Goal: Navigation & Orientation: Find specific page/section

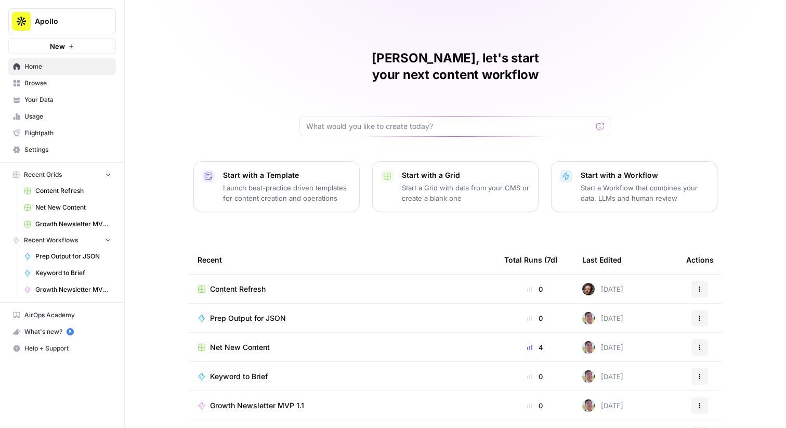
click at [68, 143] on link "Settings" at bounding box center [62, 149] width 108 height 17
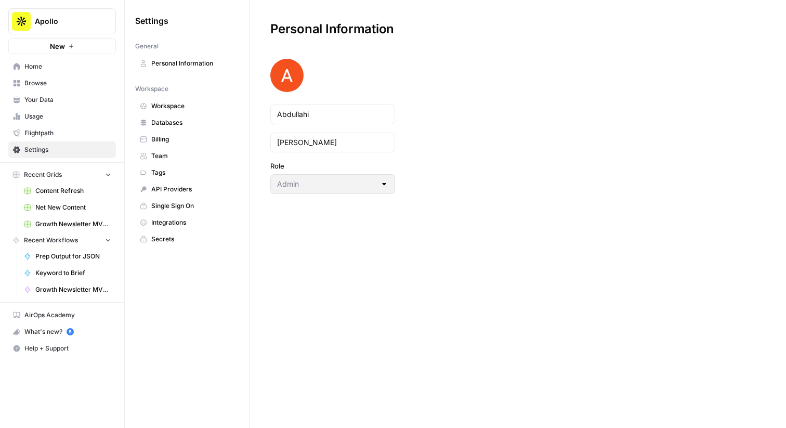
click at [67, 76] on link "Browse" at bounding box center [62, 83] width 108 height 17
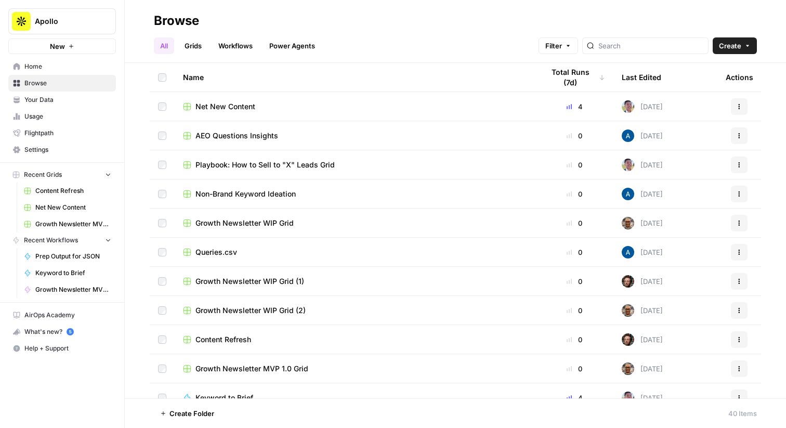
click at [91, 65] on span "Home" at bounding box center [67, 66] width 87 height 9
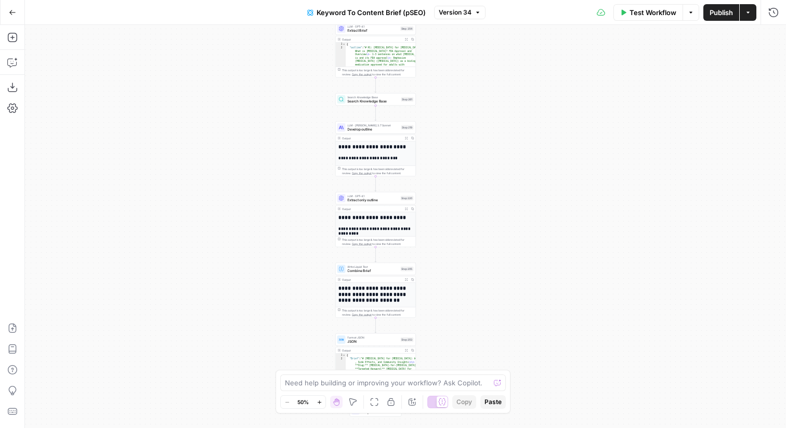
click at [16, 18] on button "Go Back" at bounding box center [12, 12] width 19 height 19
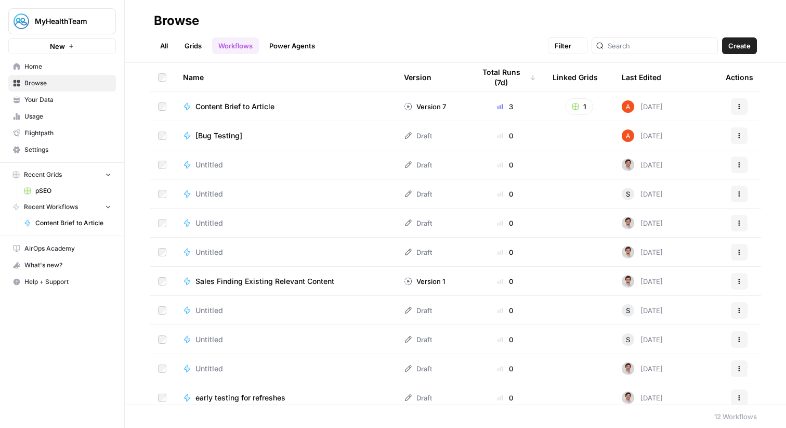
click at [63, 19] on span "MyHealthTeam" at bounding box center [66, 21] width 63 height 10
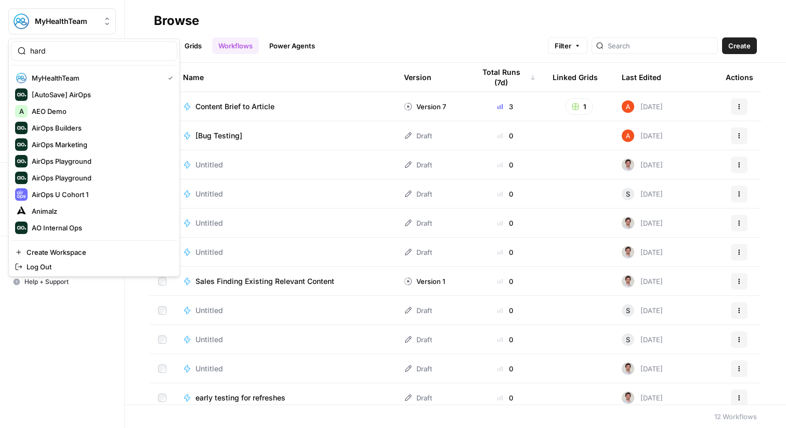
type input "hard"
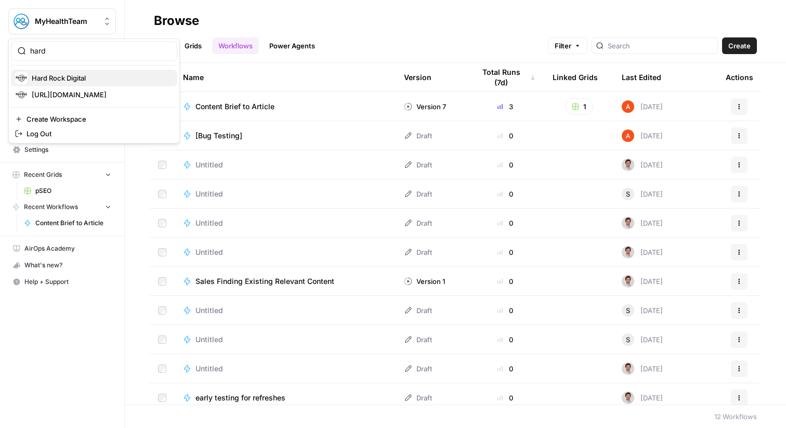
click at [62, 78] on span "Hard Rock Digital" at bounding box center [100, 78] width 137 height 10
